Goal: Task Accomplishment & Management: Use online tool/utility

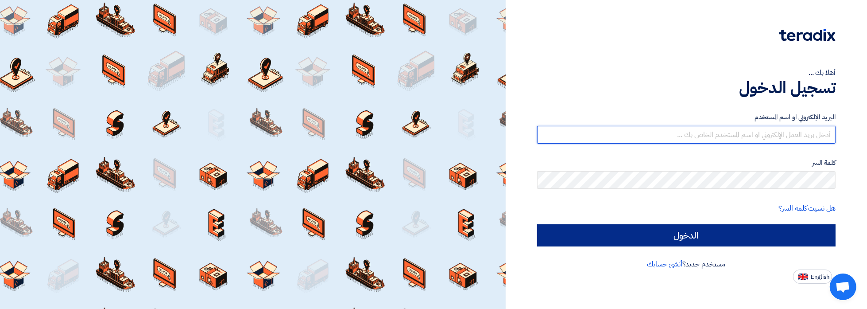
type input "[EMAIL_ADDRESS][DOMAIN_NAME]"
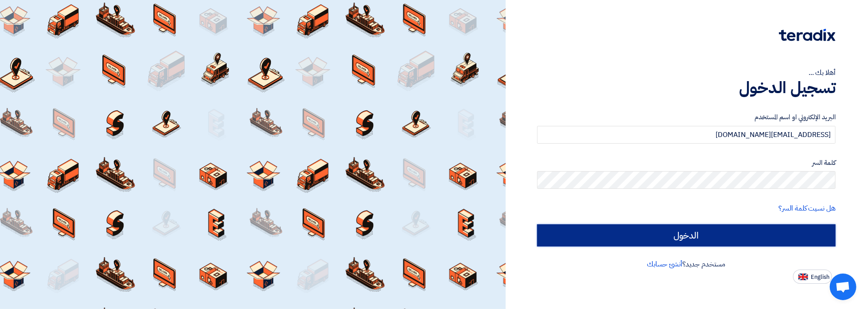
click at [380, 114] on input "الدخول" at bounding box center [686, 235] width 299 height 22
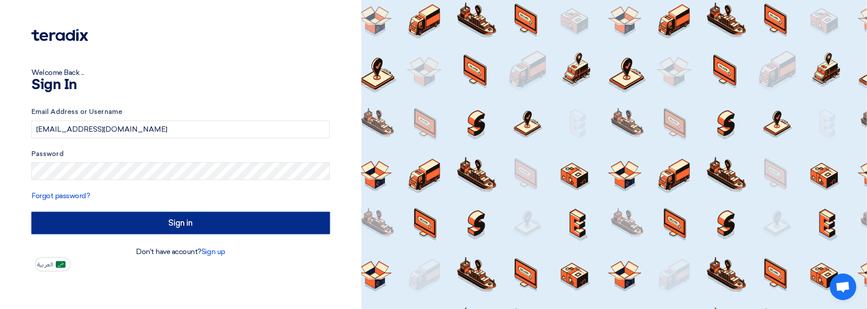
type input "Sign in"
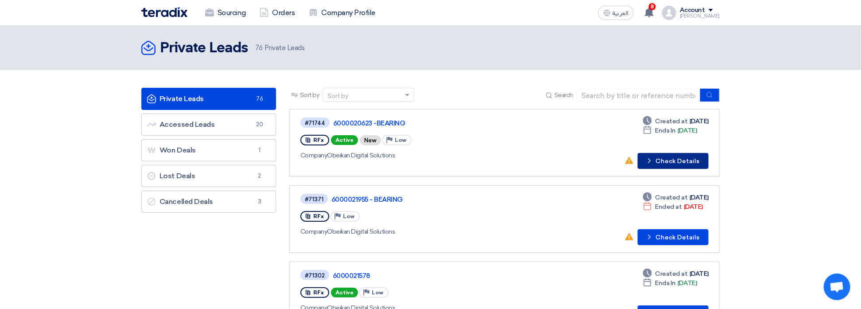
click at [380, 114] on button "Check details Check Details" at bounding box center [672, 161] width 71 height 16
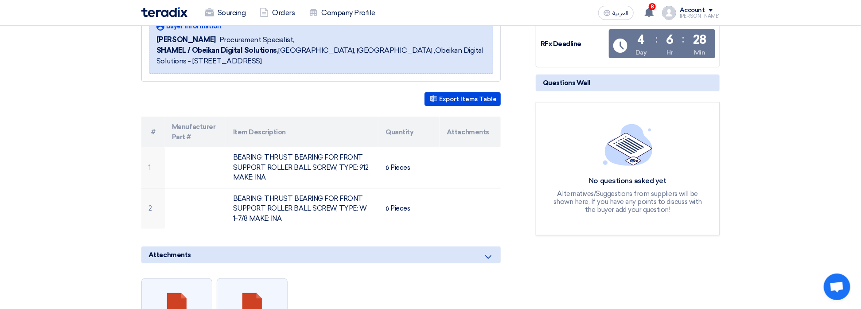
scroll to position [133, 0]
